Goal: Transaction & Acquisition: Download file/media

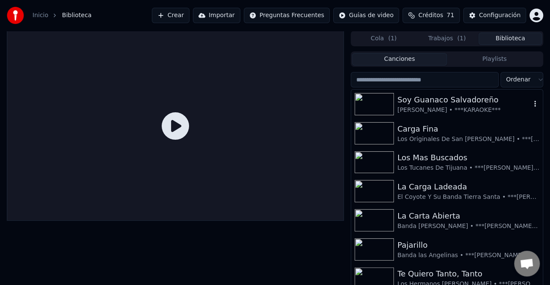
click at [401, 109] on div "[PERSON_NAME] • ***KARAOKE***" at bounding box center [465, 110] width 134 height 9
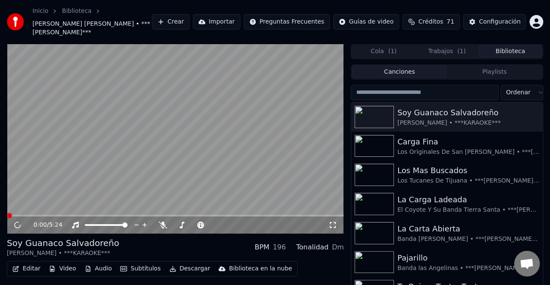
click at [434, 44] on div "Cola ( 1 ) Trabajos ( 1 ) Biblioteca" at bounding box center [447, 51] width 193 height 15
click at [439, 48] on button "Trabajos ( 1 )" at bounding box center [447, 51] width 63 height 12
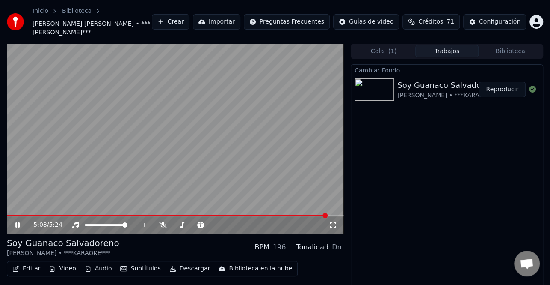
click at [23, 214] on video at bounding box center [175, 139] width 337 height 190
click at [492, 87] on button "Reproducir" at bounding box center [502, 89] width 47 height 15
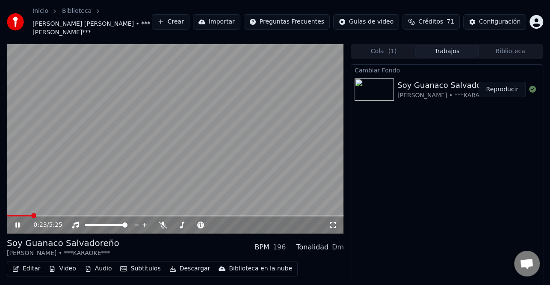
click at [11, 211] on video at bounding box center [175, 139] width 337 height 190
click at [10, 214] on video at bounding box center [175, 139] width 337 height 190
click at [9, 216] on span at bounding box center [8, 215] width 3 height 2
click at [20, 225] on icon at bounding box center [24, 224] width 20 height 7
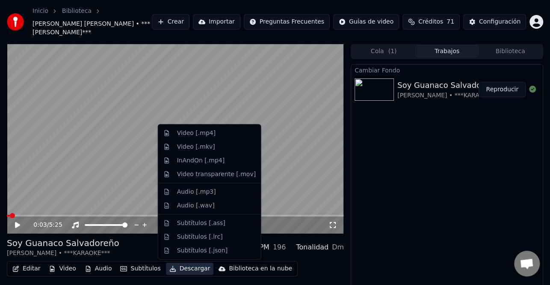
click at [184, 267] on button "Descargar" at bounding box center [190, 268] width 48 height 12
click at [223, 129] on div "Video [.mp4]" at bounding box center [216, 133] width 79 height 9
